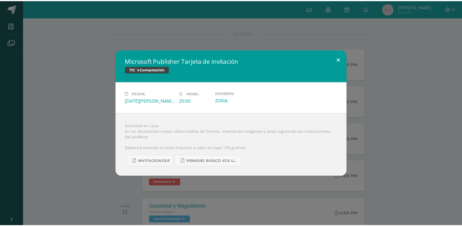
scroll to position [67, 0]
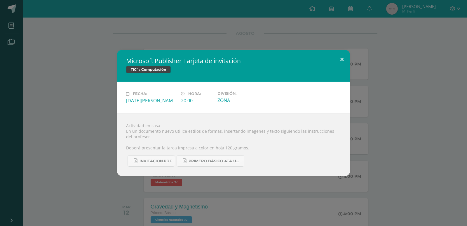
click at [344, 56] on button at bounding box center [341, 60] width 17 height 20
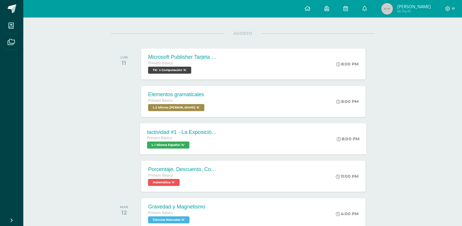
click at [203, 140] on div "Primero Básico" at bounding box center [182, 138] width 71 height 6
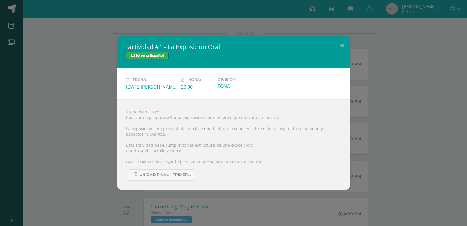
click at [373, 112] on div "tactividad #1 - La Exposición Oral L.1 Idioma Español Fecha: [DATE][PERSON_NAME…" at bounding box center [233, 113] width 462 height 154
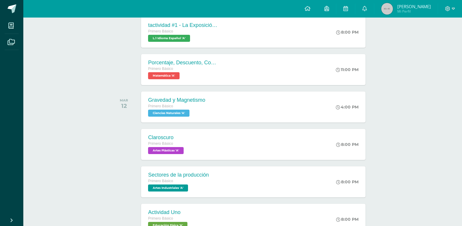
scroll to position [226, 0]
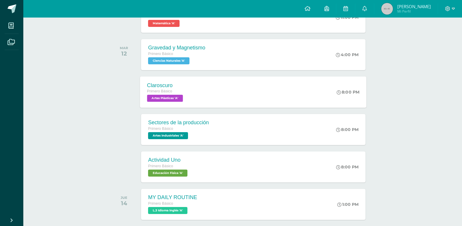
click at [230, 83] on div "Claroscuro Primero Básico Artes Plásticas 'A' 8:00 PM [GEOGRAPHIC_DATA] Artes P…" at bounding box center [253, 91] width 227 height 31
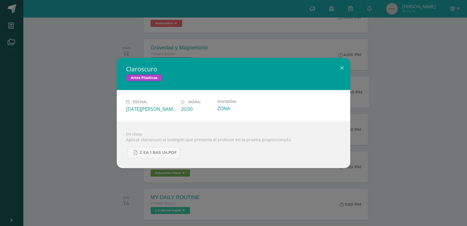
click at [420, 107] on div "Claroscuro Artes Plásticas Fecha: [DATE][PERSON_NAME] Hora: 20:00 División: ZONA" at bounding box center [233, 113] width 462 height 110
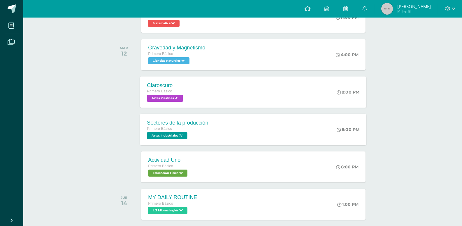
click at [248, 144] on div "Sectores de la producción Primero Básico Artes Industriales 'A' 8:00 PM Sectore…" at bounding box center [253, 128] width 227 height 31
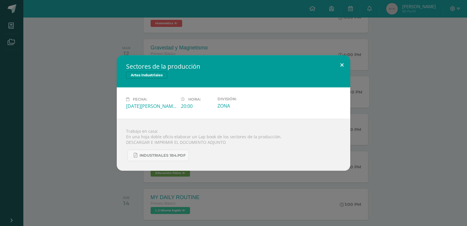
click at [341, 65] on button at bounding box center [341, 65] width 17 height 20
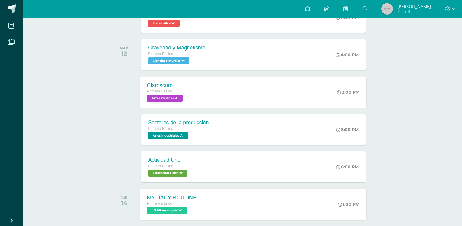
click at [182, 201] on div "Primero Básico" at bounding box center [172, 203] width 50 height 6
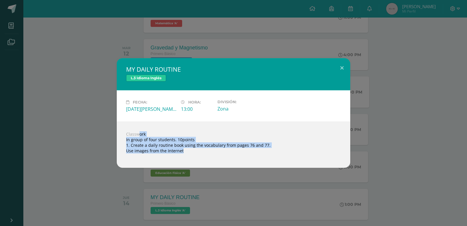
drag, startPoint x: 128, startPoint y: 132, endPoint x: 184, endPoint y: 153, distance: 59.8
click at [184, 153] on div "Classwork In group of four students. 10points 1. Create a daily routine book us…" at bounding box center [233, 144] width 233 height 46
drag, startPoint x: 126, startPoint y: 133, endPoint x: 183, endPoint y: 150, distance: 59.1
click at [183, 150] on div "Classwork In group of four students. 10points 1. Create a daily routine book us…" at bounding box center [233, 144] width 233 height 46
copy div "Classwork In group of four students. 10points 1. Create a daily routine book us…"
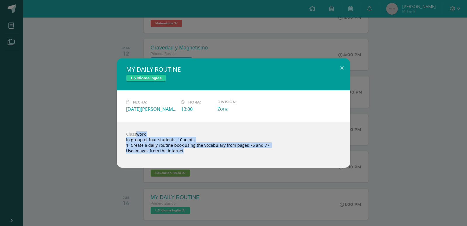
click at [371, 134] on div "MY DAILY ROUTINE L.3 Idioma Inglés Fecha: [DATE][PERSON_NAME] Hora: 13:00 Divis…" at bounding box center [233, 112] width 462 height 109
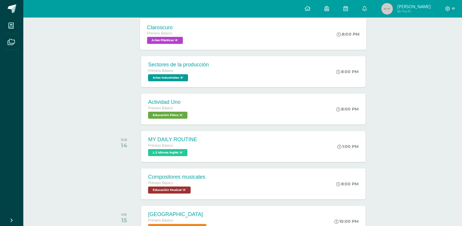
scroll to position [284, 0]
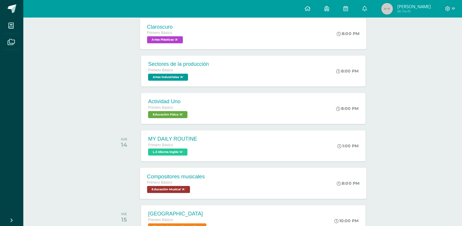
click at [202, 174] on div "Compositores musicales" at bounding box center [176, 176] width 58 height 6
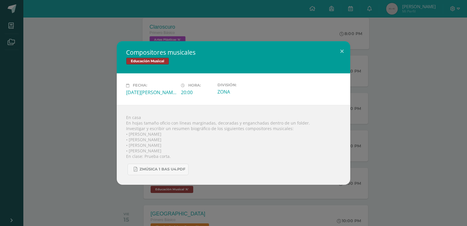
click at [204, 219] on div "Compositores musicales Educación Musical Fecha: [DATE][PERSON_NAME] Hora: 20:00…" at bounding box center [233, 113] width 467 height 226
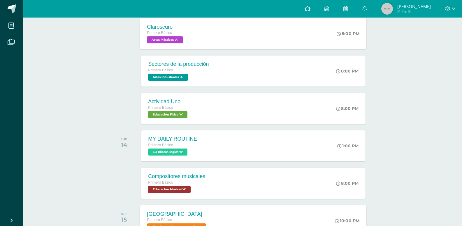
click at [198, 219] on div "Primero Básico" at bounding box center [177, 219] width 60 height 6
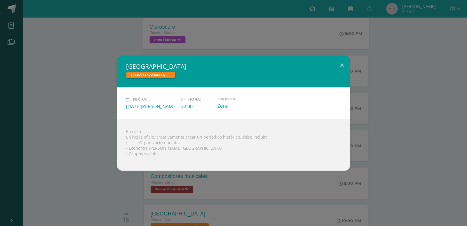
click at [238, 188] on div "[GEOGRAPHIC_DATA] Ciencias Sociales y Formación Ciudadana Fecha: [DATE][PERSON_…" at bounding box center [233, 113] width 467 height 226
